Goal: Task Accomplishment & Management: Use online tool/utility

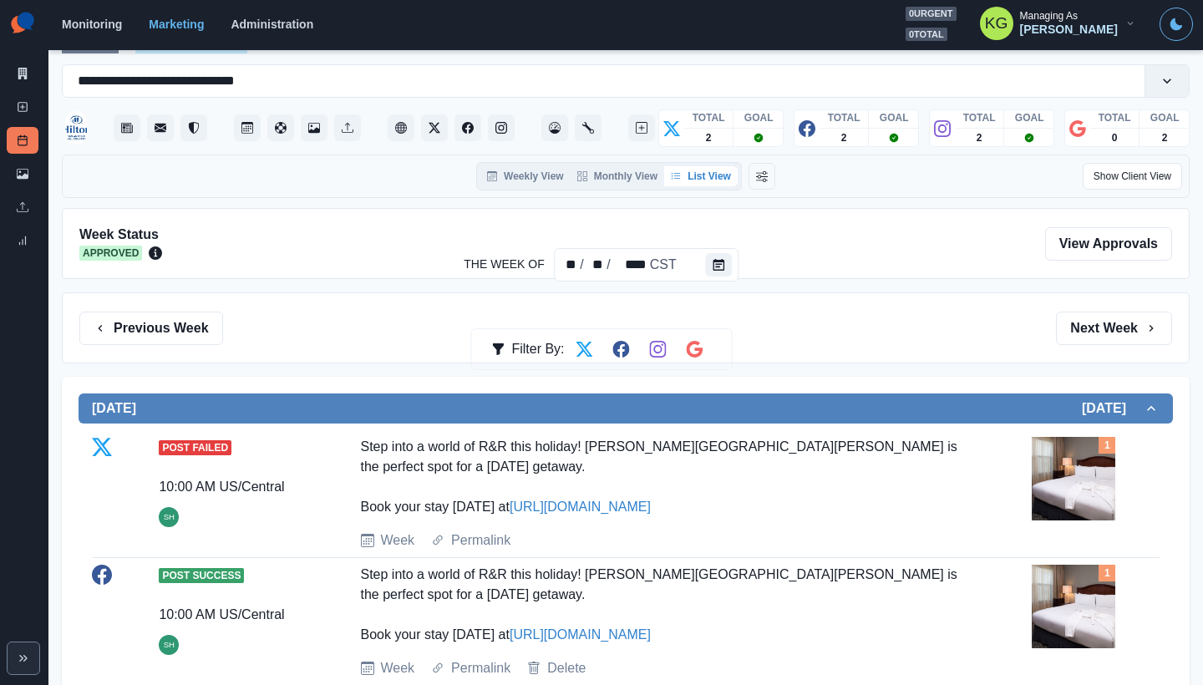
scroll to position [119, 0]
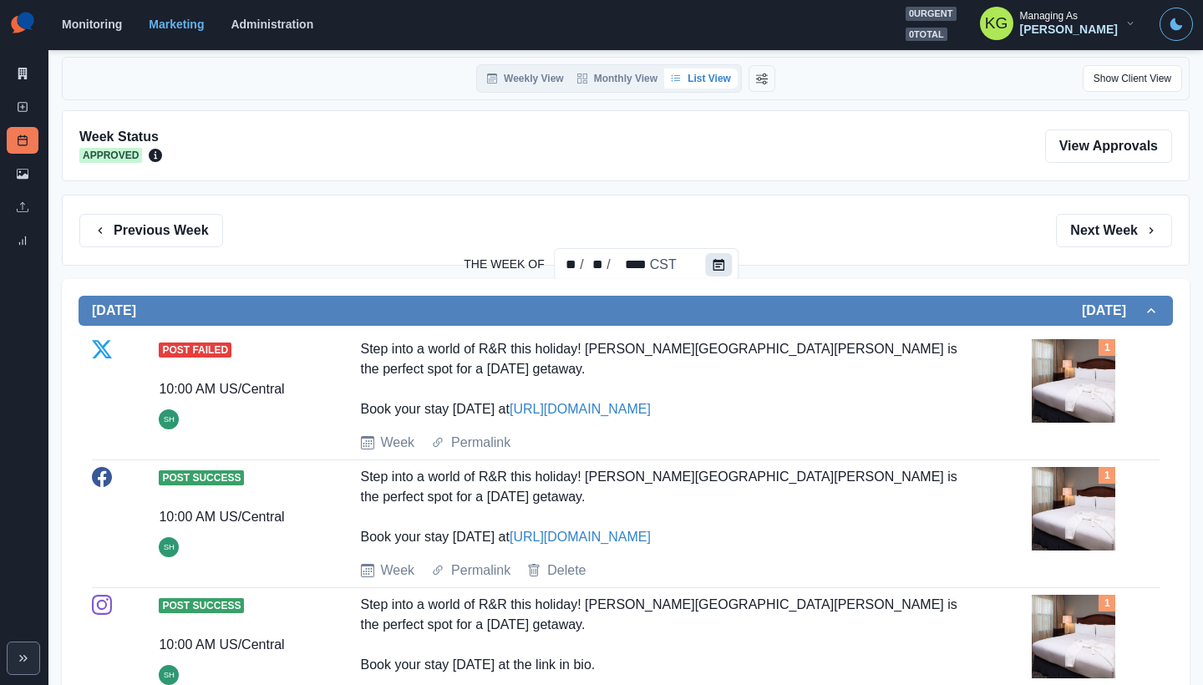
click at [707, 262] on button "Calendar" at bounding box center [719, 264] width 27 height 23
click at [733, 267] on div at bounding box center [722, 264] width 33 height 33
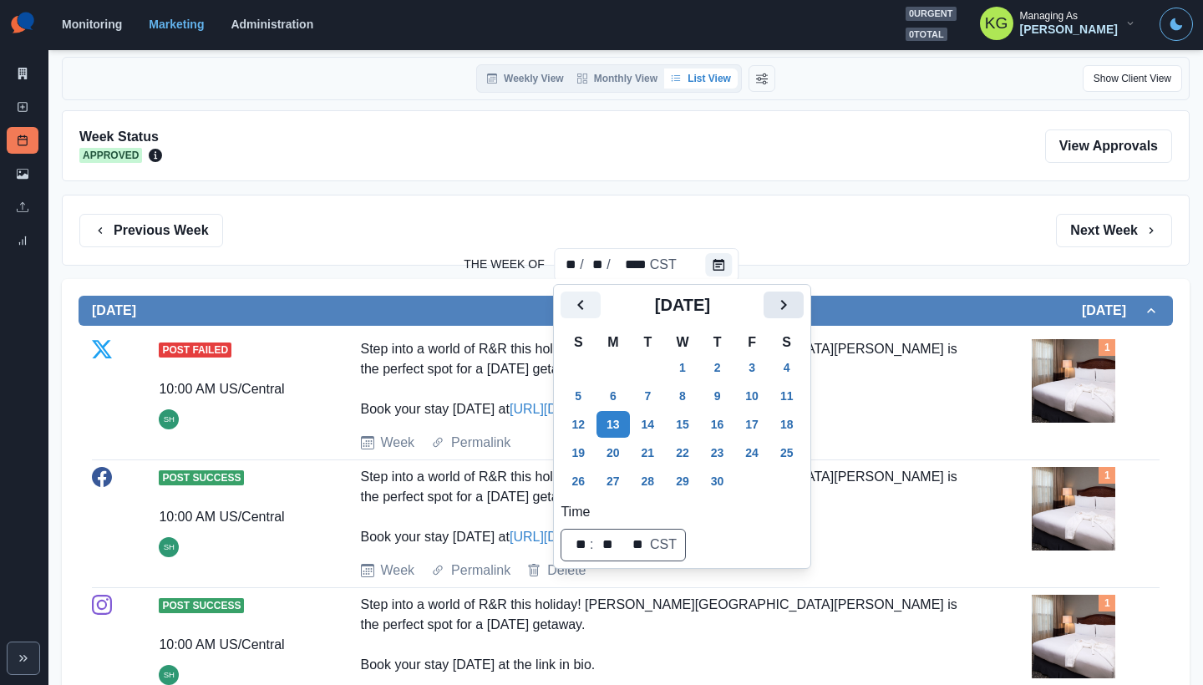
click at [794, 309] on icon "Next" at bounding box center [784, 305] width 20 height 20
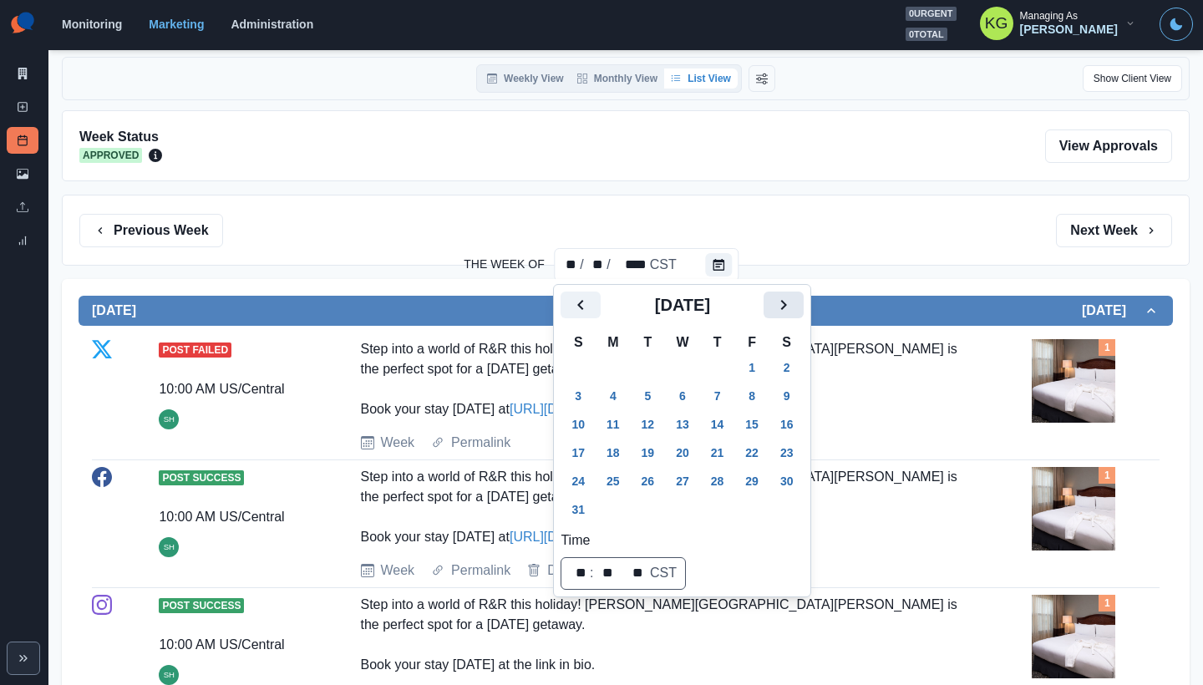
click at [794, 309] on icon "Next" at bounding box center [784, 305] width 20 height 20
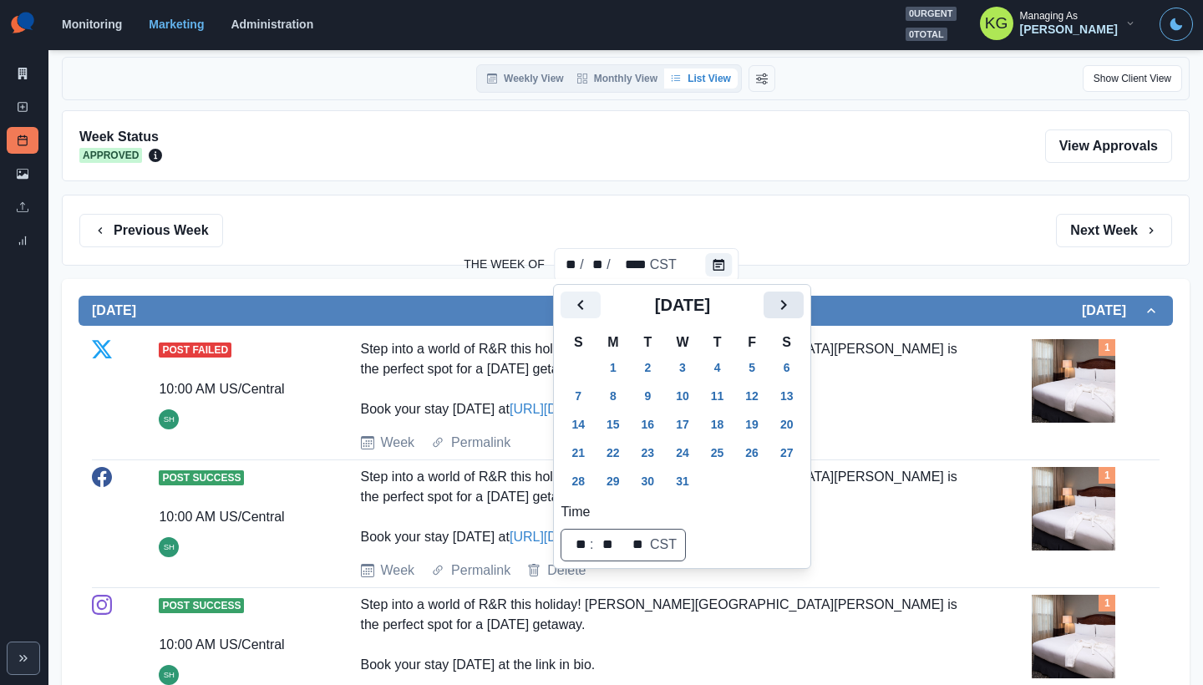
click at [794, 309] on icon "Next" at bounding box center [784, 305] width 20 height 20
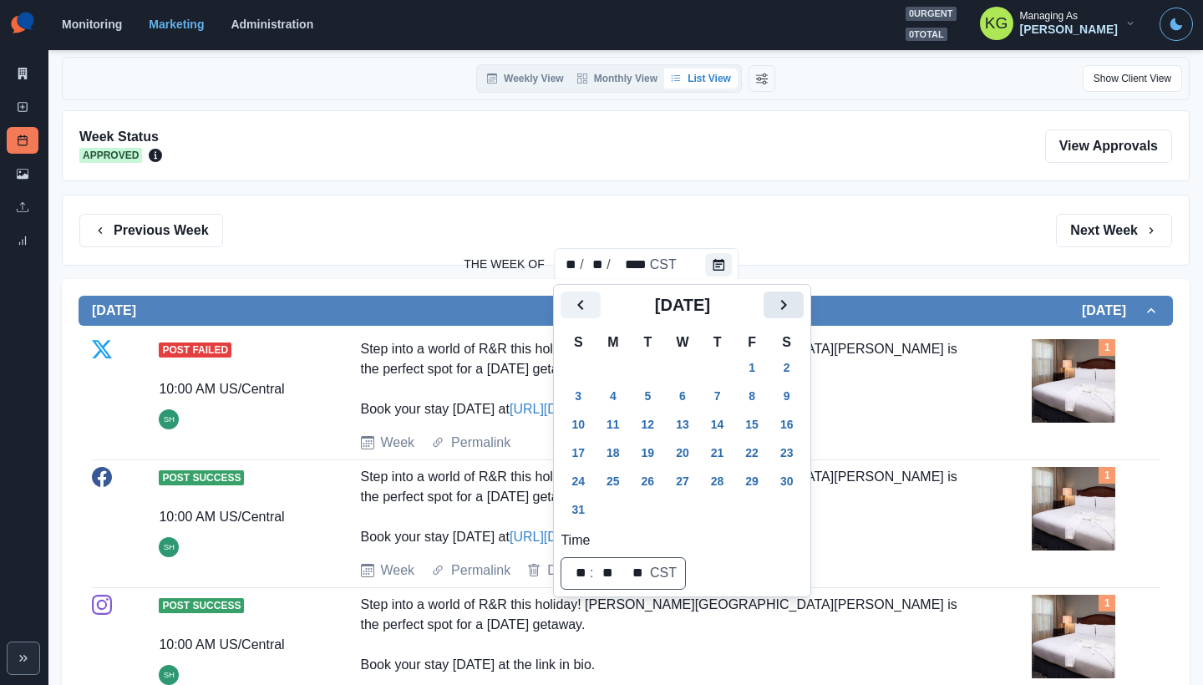
click at [794, 309] on icon "Next" at bounding box center [784, 305] width 20 height 20
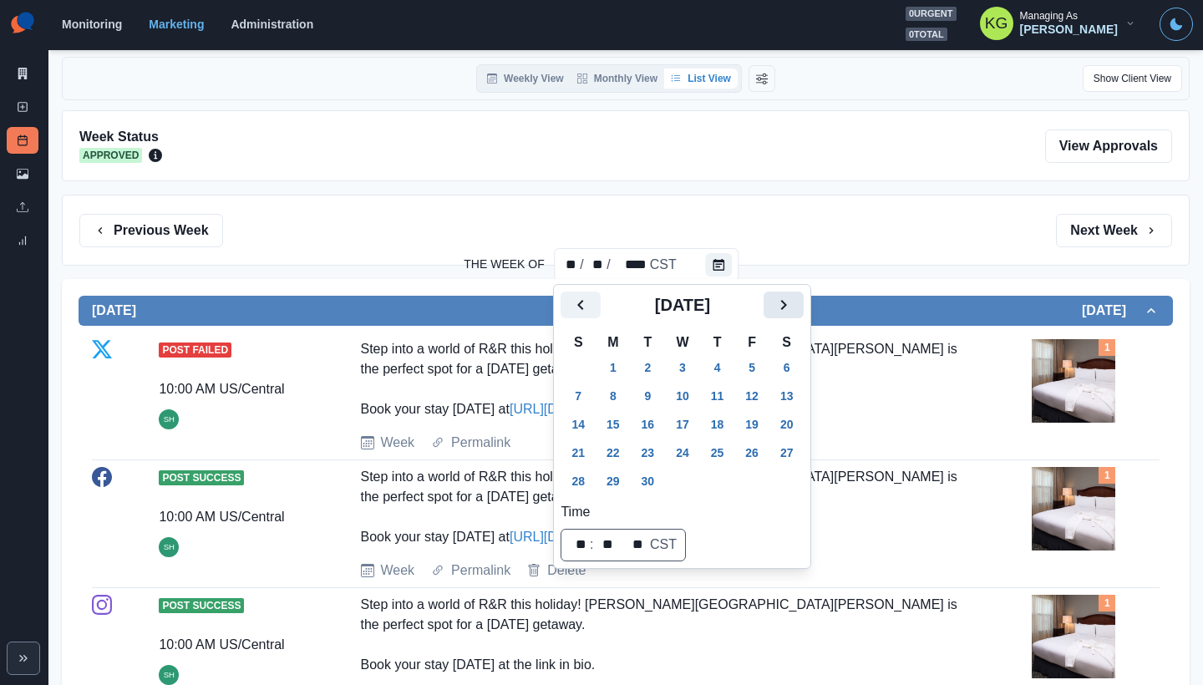
click at [794, 309] on icon "Next" at bounding box center [784, 305] width 20 height 20
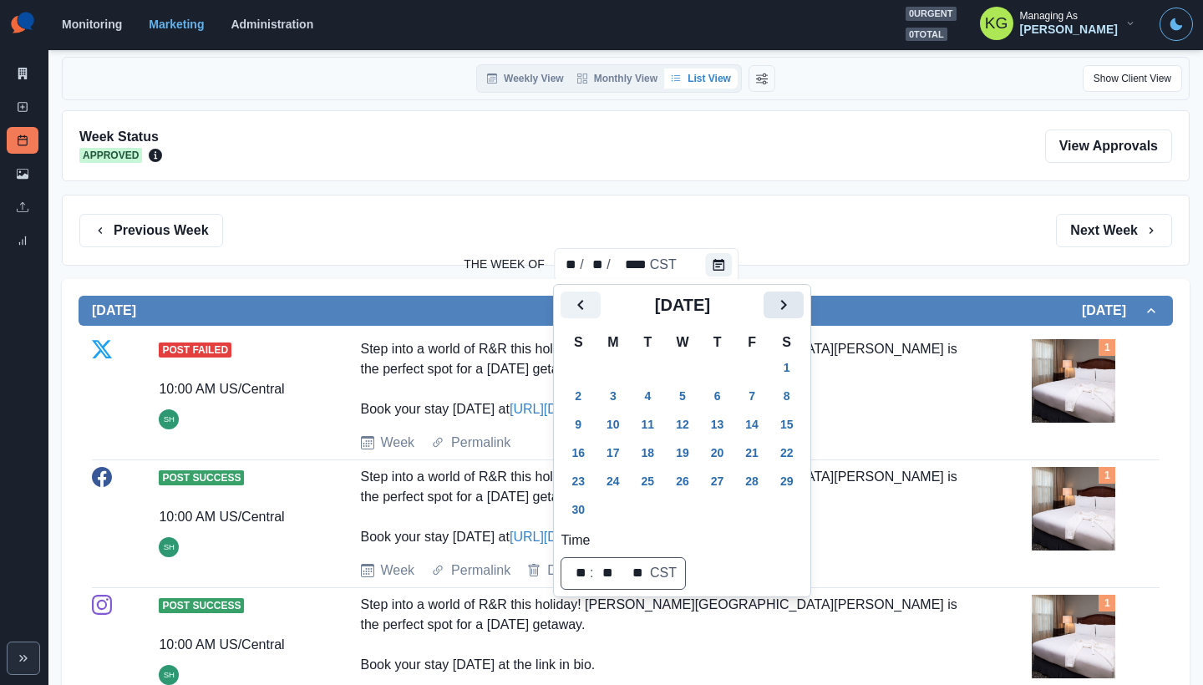
click at [794, 309] on icon "Next" at bounding box center [784, 305] width 20 height 20
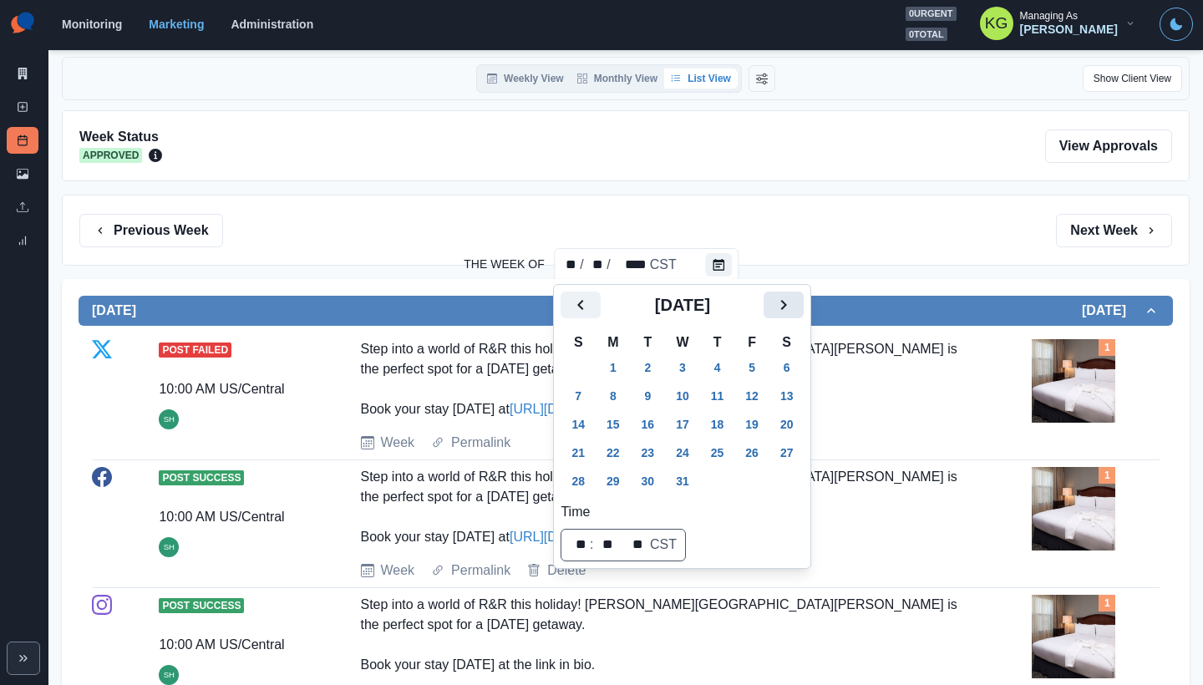
click at [794, 309] on icon "Next" at bounding box center [784, 305] width 20 height 20
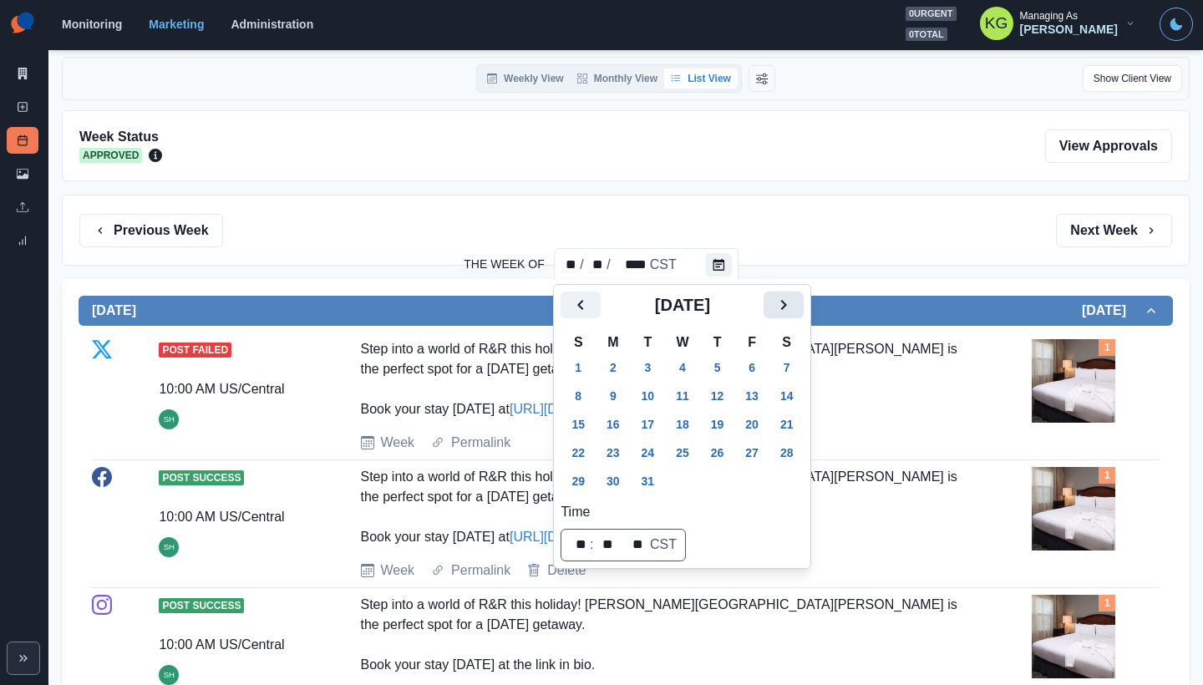
click at [794, 309] on icon "Next" at bounding box center [784, 305] width 20 height 20
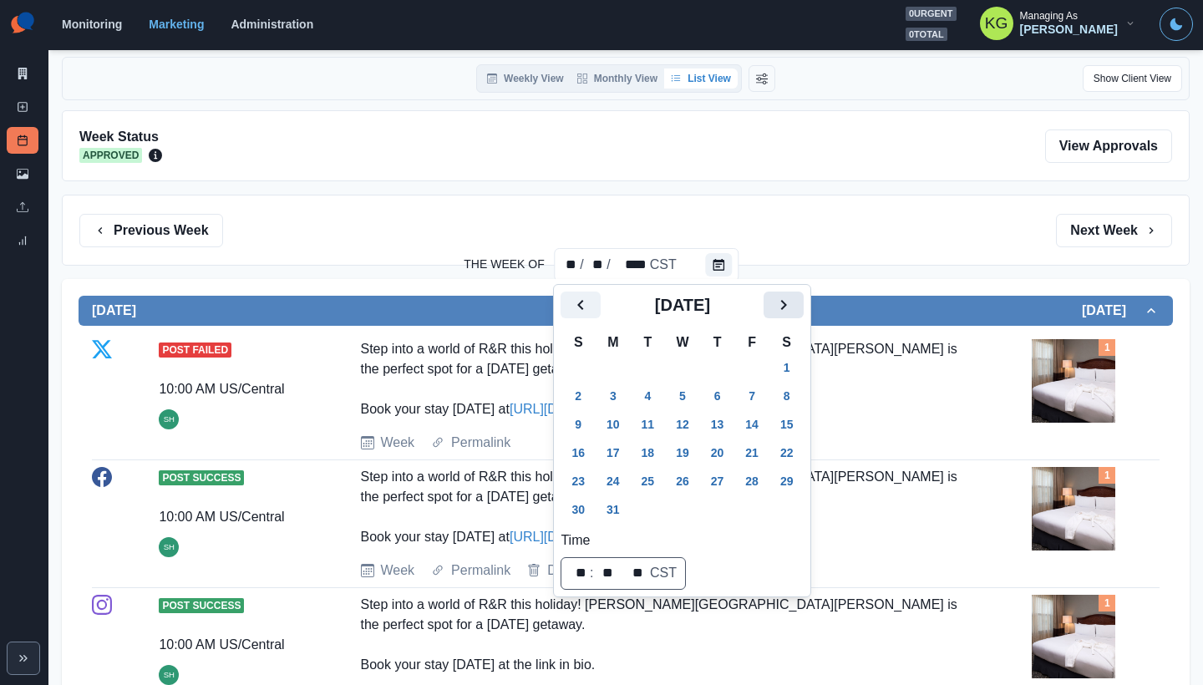
click at [794, 309] on icon "Next" at bounding box center [784, 305] width 20 height 20
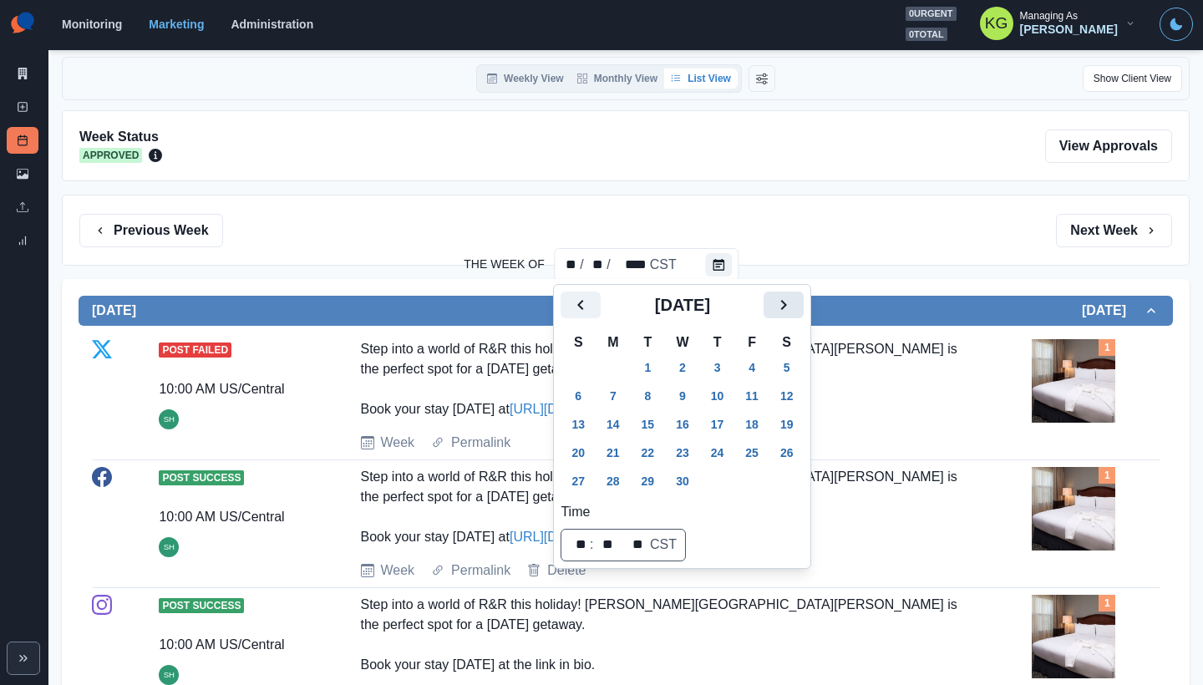
click at [794, 309] on icon "Next" at bounding box center [784, 305] width 20 height 20
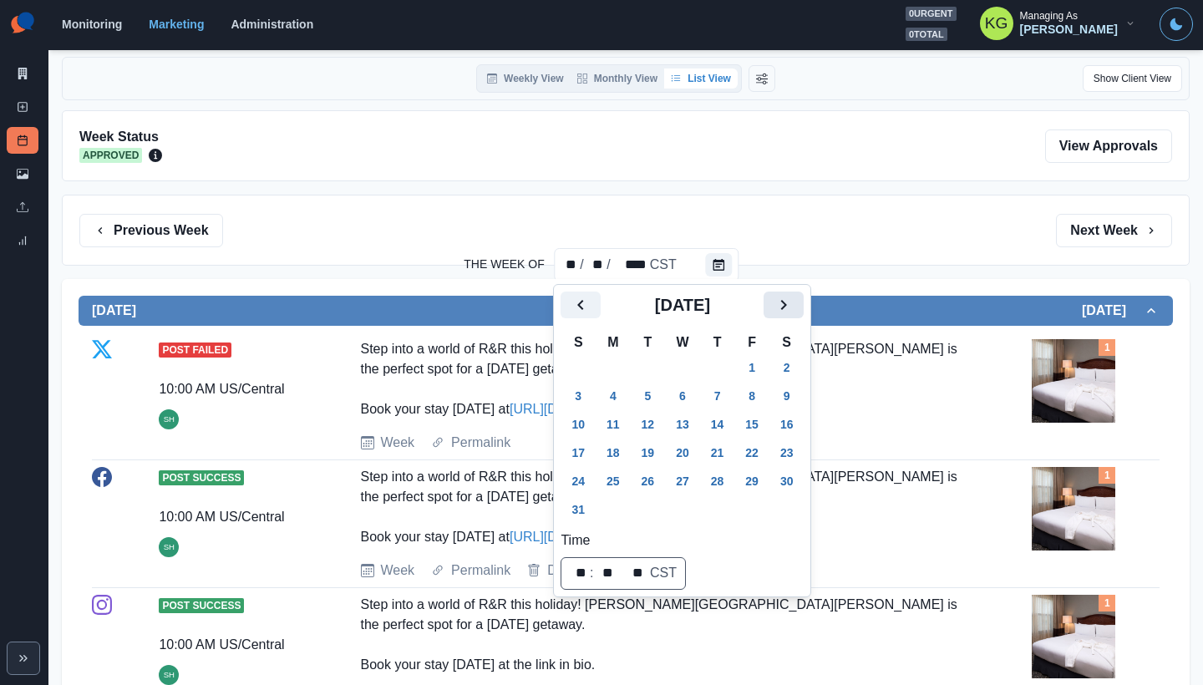
click at [794, 309] on icon "Next" at bounding box center [784, 305] width 20 height 20
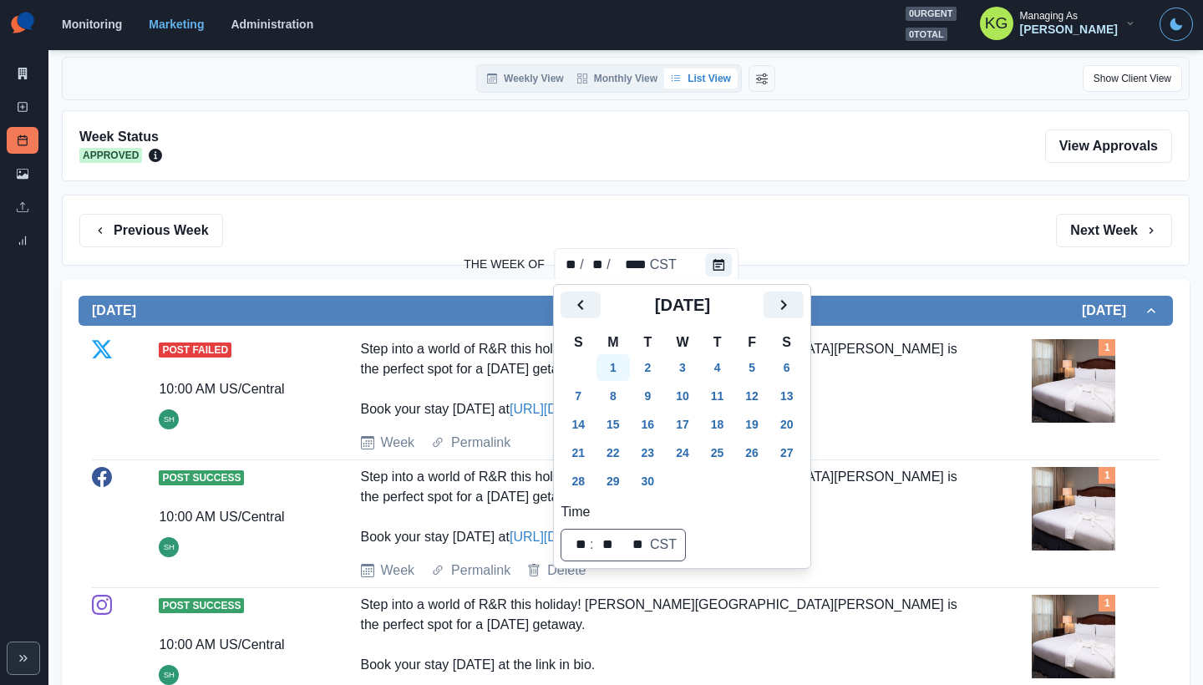
click at [623, 369] on button "1" at bounding box center [613, 367] width 33 height 27
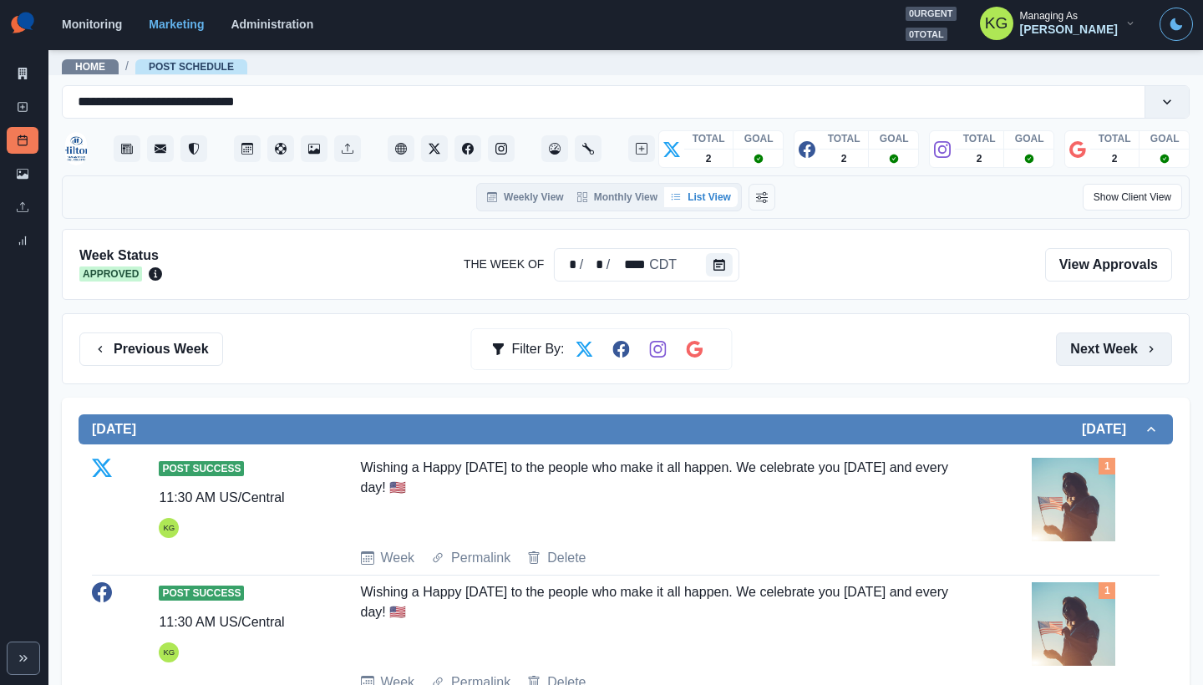
click at [1091, 348] on button "Next Week" at bounding box center [1114, 349] width 116 height 33
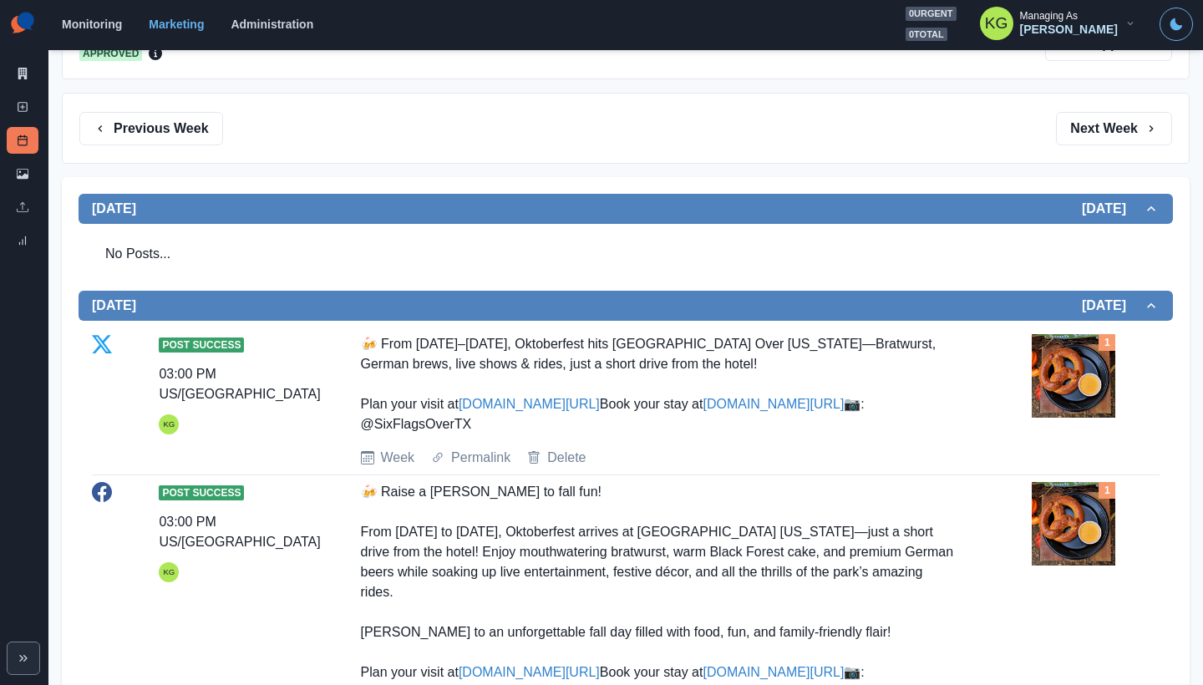
scroll to position [53, 0]
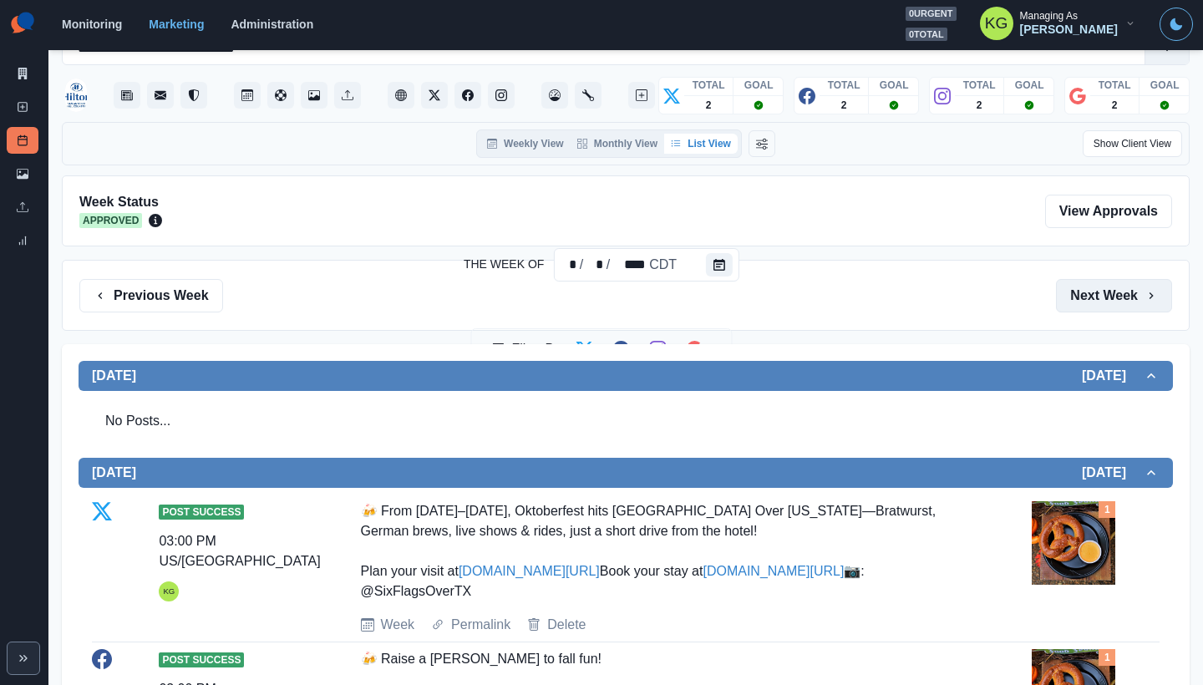
click at [1086, 298] on button "Next Week" at bounding box center [1114, 295] width 116 height 33
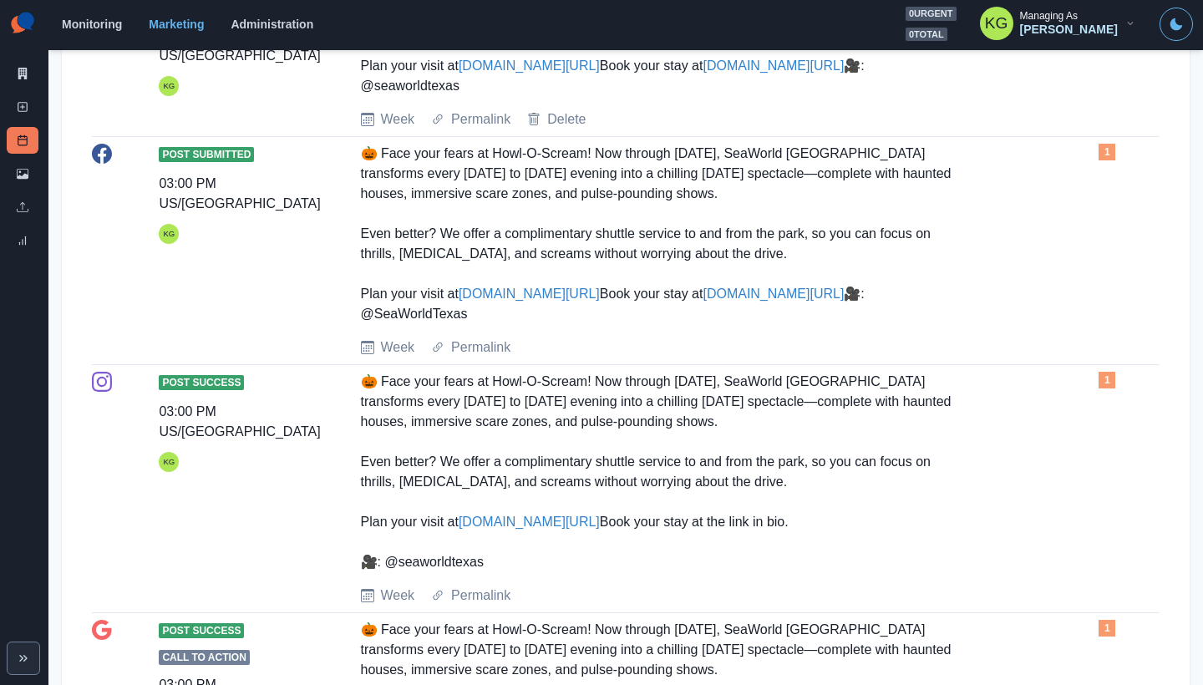
scroll to position [800, 0]
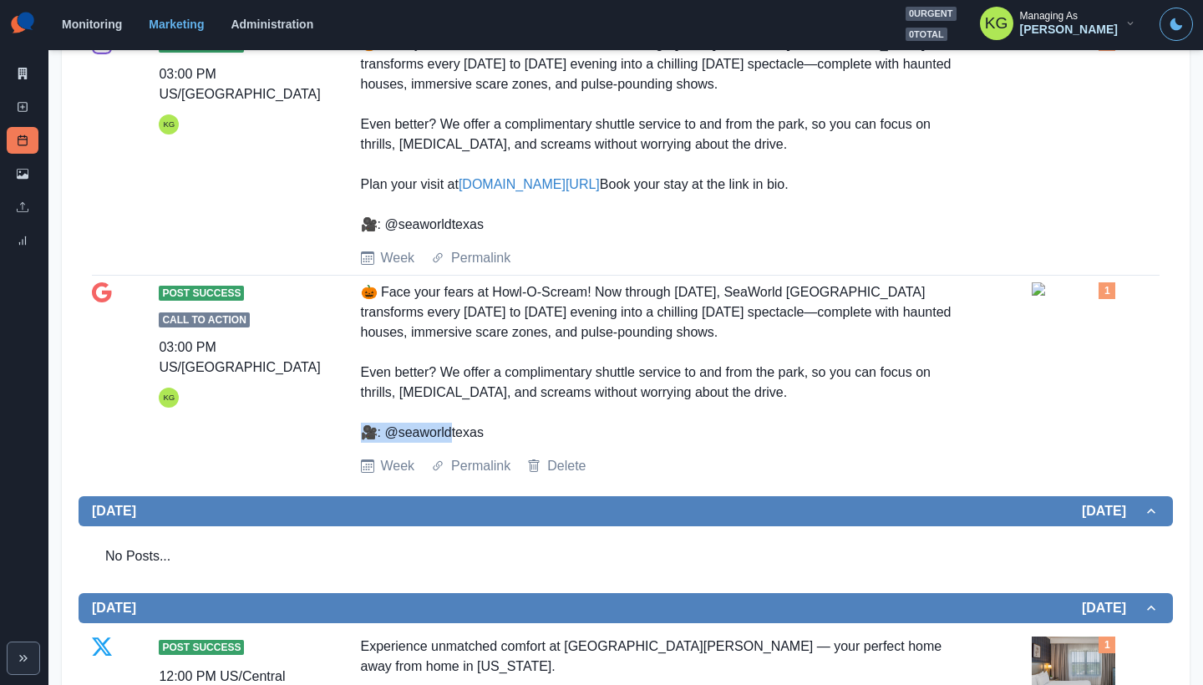
drag, startPoint x: 396, startPoint y: 533, endPoint x: 538, endPoint y: 542, distance: 142.4
click at [538, 443] on div "🎃 Face your fears at Howl-O-Scream! Now through [DATE], SeaWorld [GEOGRAPHIC_DA…" at bounding box center [660, 362] width 598 height 160
copy div "aworldtexas"
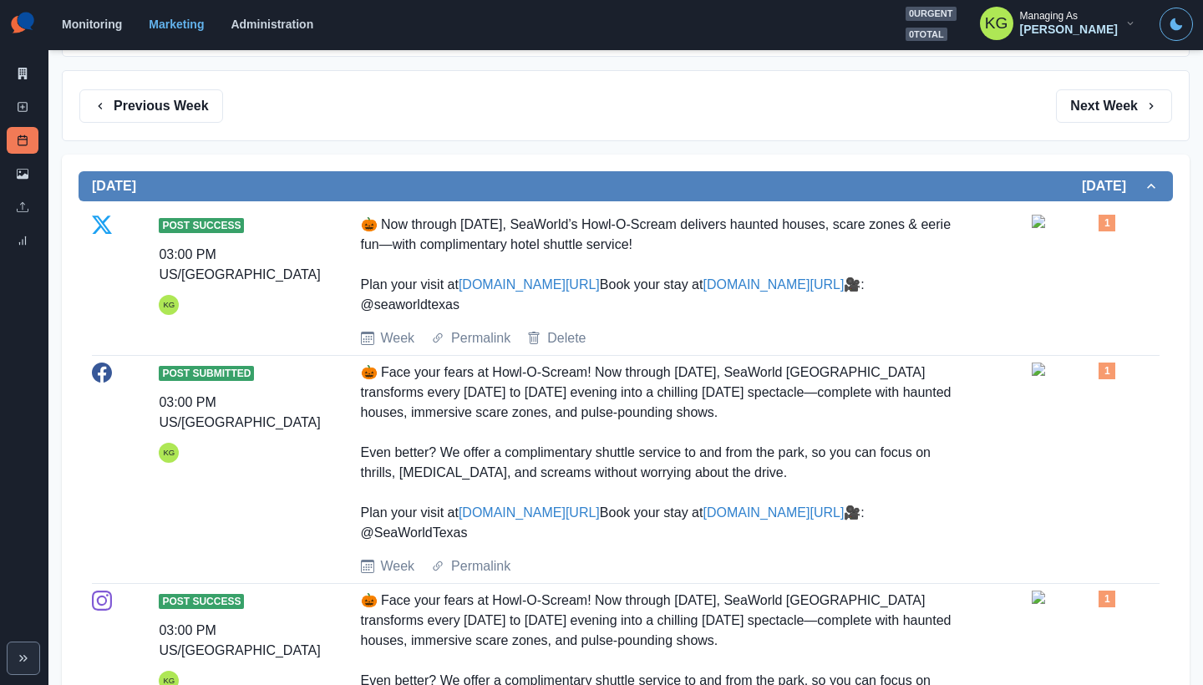
drag, startPoint x: 498, startPoint y: 622, endPoint x: 389, endPoint y: 615, distance: 108.8
click at [389, 543] on div "🎃 Face your fears at Howl-O-Scream! Now through [DATE], SeaWorld [GEOGRAPHIC_DA…" at bounding box center [660, 453] width 598 height 181
copy div "SeaWorldTexas"
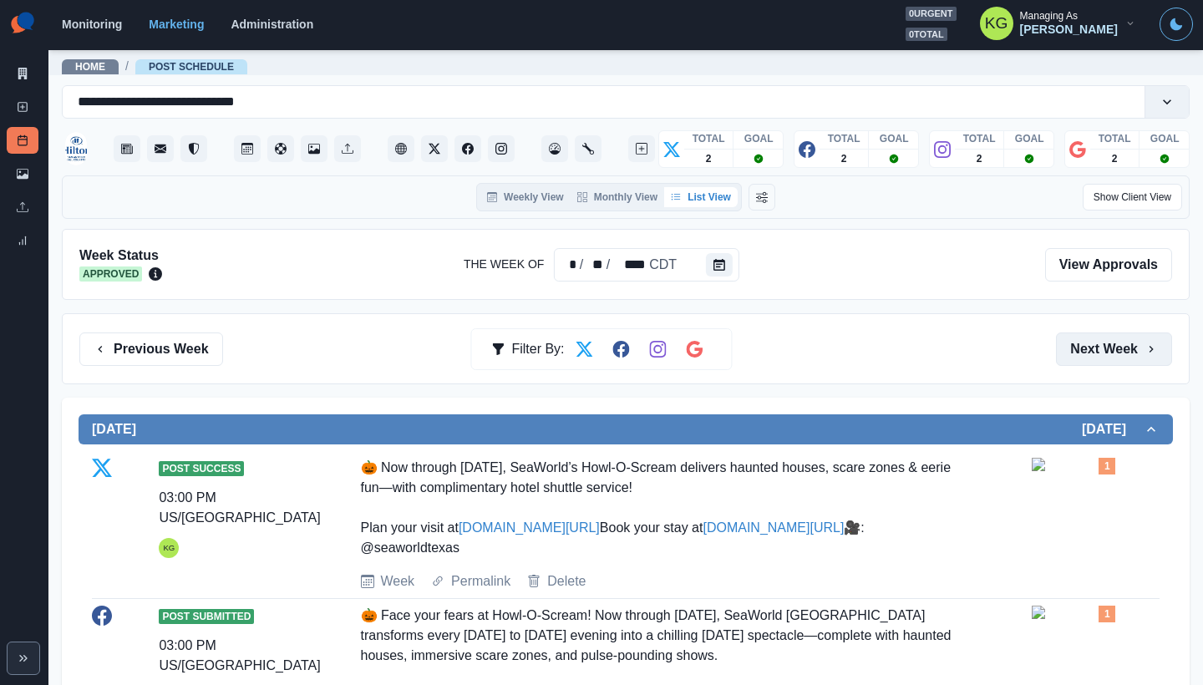
click at [1096, 342] on button "Next Week" at bounding box center [1114, 349] width 116 height 33
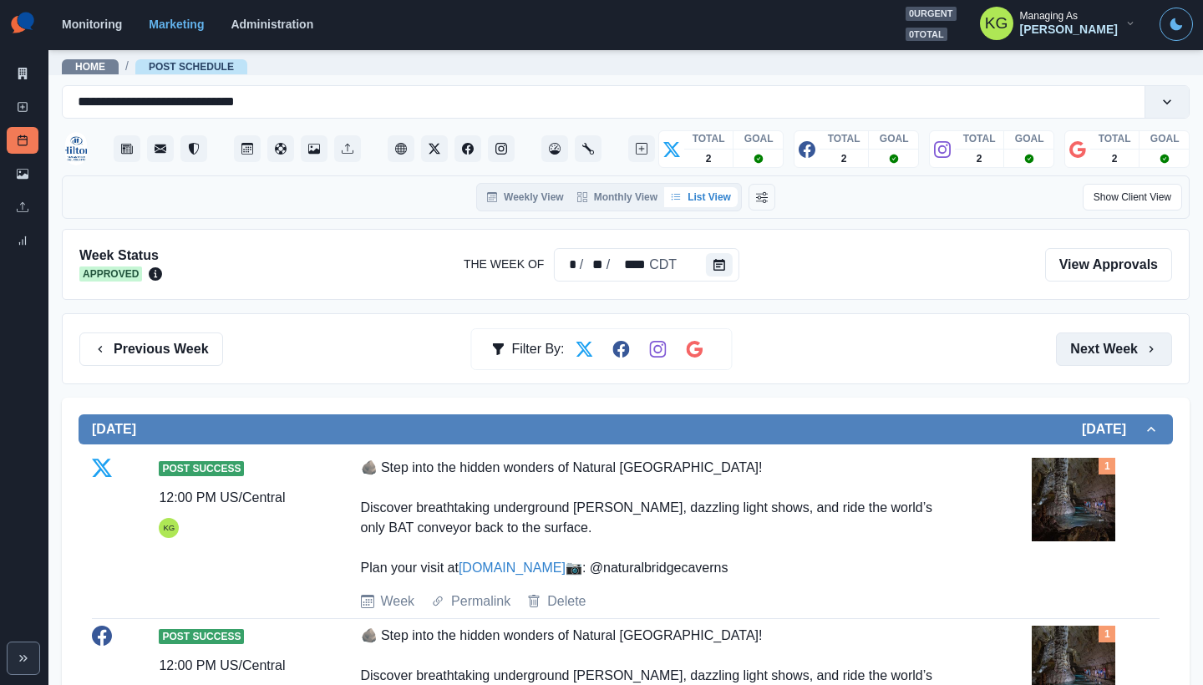
scroll to position [156, 0]
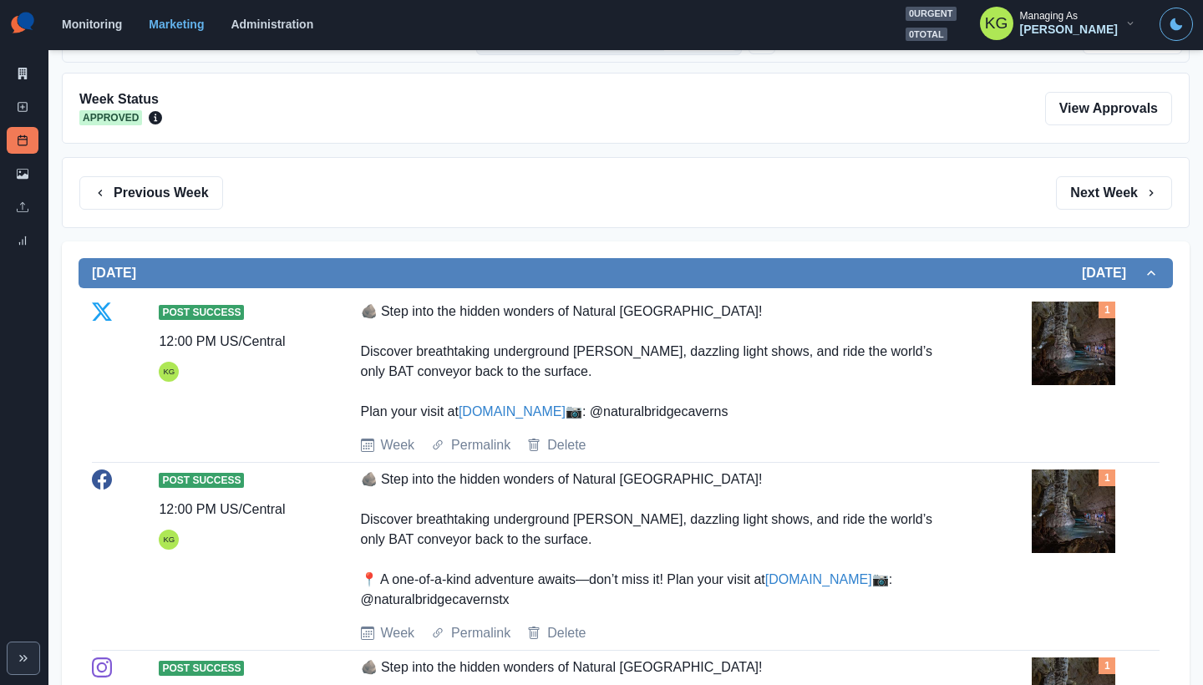
drag, startPoint x: 505, startPoint y: 454, endPoint x: 330, endPoint y: 455, distance: 174.7
click at [330, 455] on div "Post Success 12:00 PM US/Central KG 🪨 Step into the hidden wonders of Natural B…" at bounding box center [626, 379] width 1068 height 154
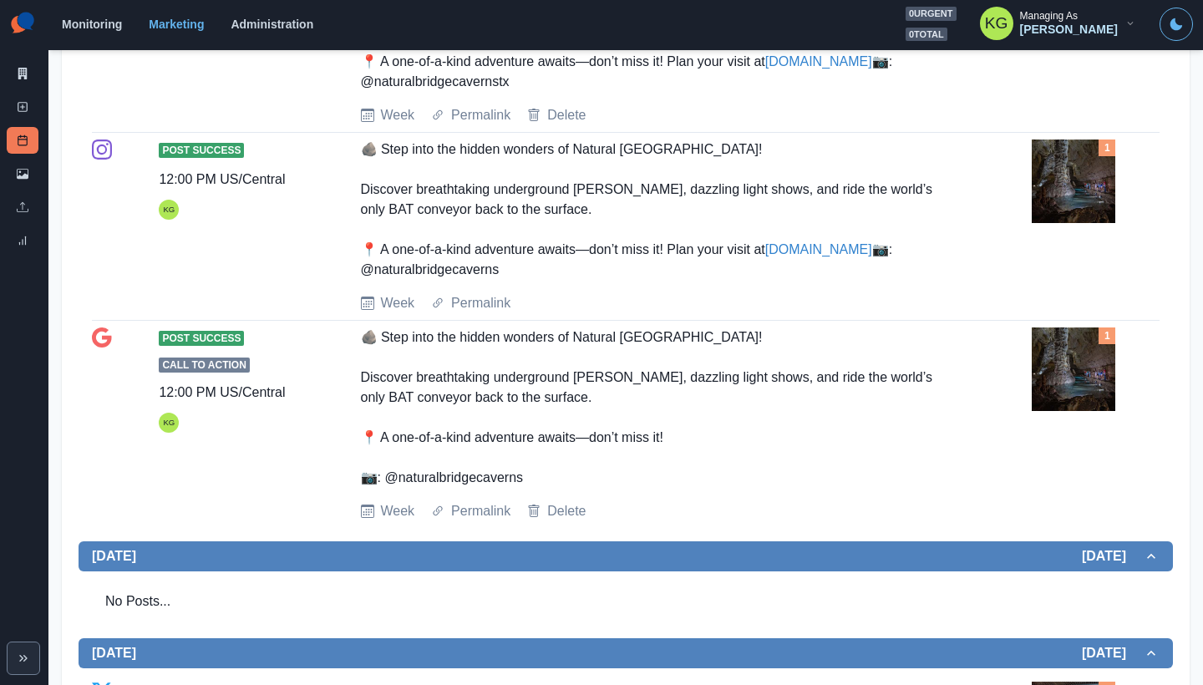
scroll to position [526, 0]
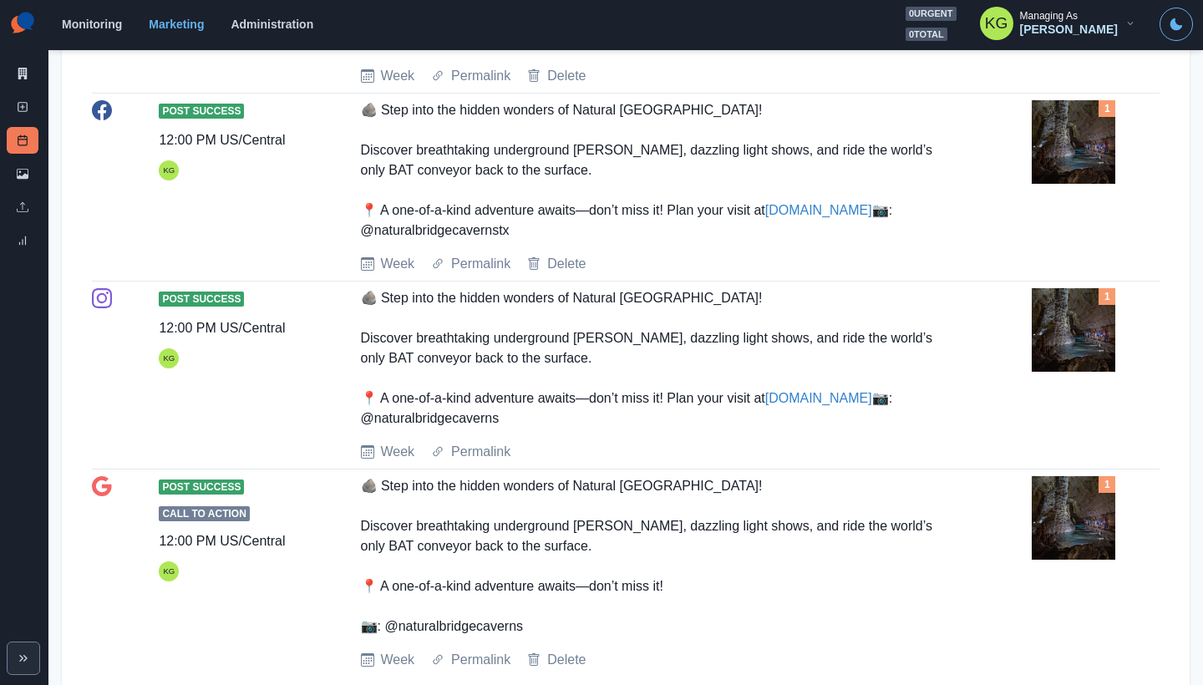
drag, startPoint x: 549, startPoint y: 308, endPoint x: 387, endPoint y: 304, distance: 162.2
click at [387, 241] on div "🪨 Step into the hidden wonders of Natural [GEOGRAPHIC_DATA]! Discover breathtak…" at bounding box center [660, 170] width 598 height 140
copy div "naturalbridgecavernstx"
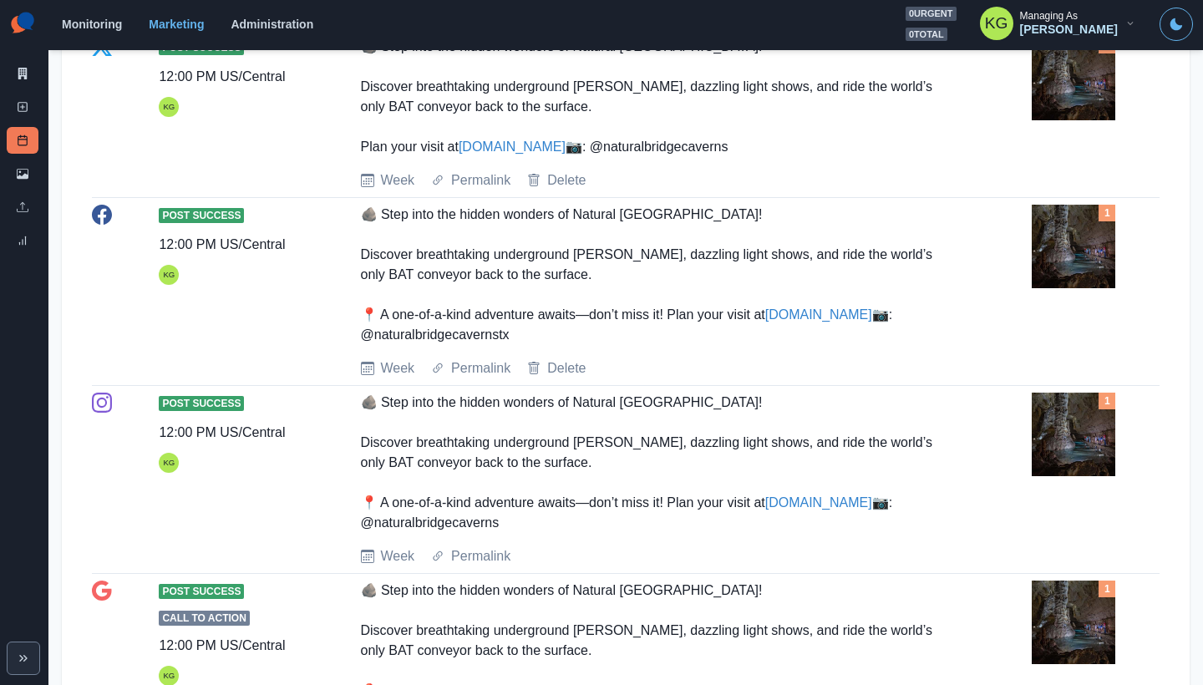
scroll to position [271, 0]
